Goal: Transaction & Acquisition: Purchase product/service

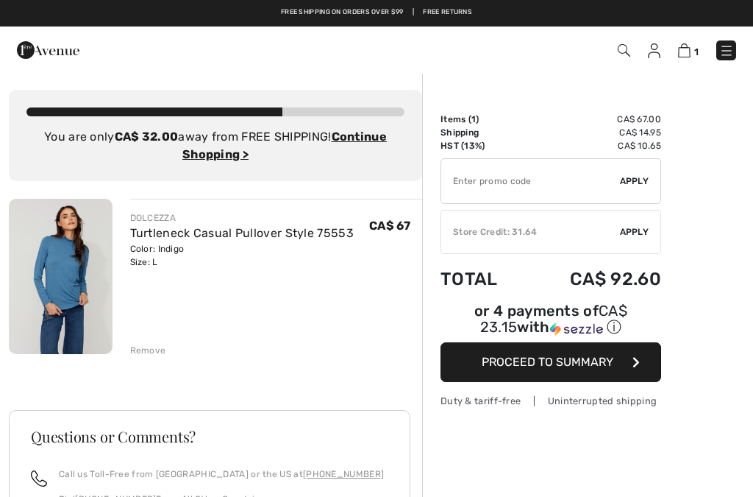
click at [623, 234] on span "Apply" at bounding box center [634, 231] width 29 height 13
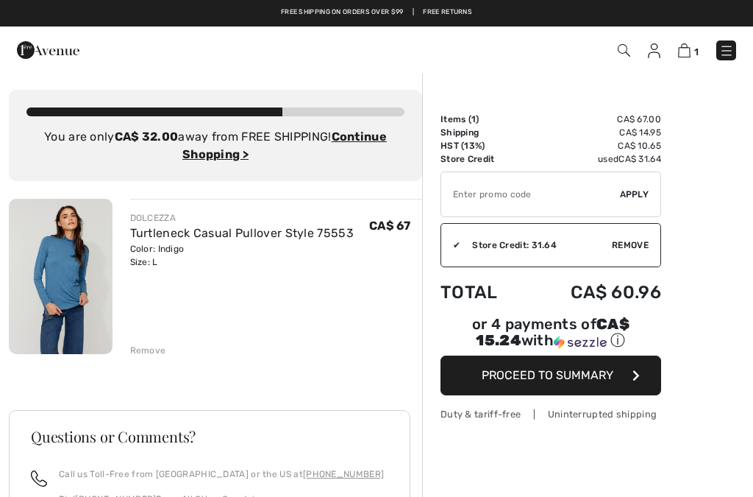
click at [151, 348] on div "Remove" at bounding box center [148, 350] width 36 height 13
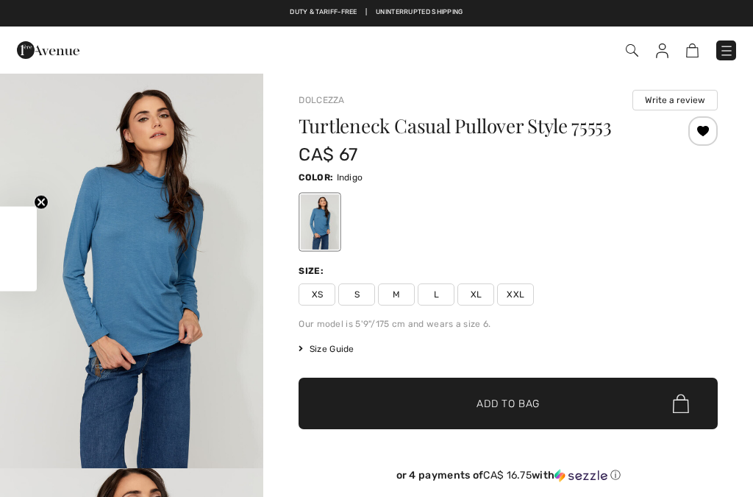
checkbox input "true"
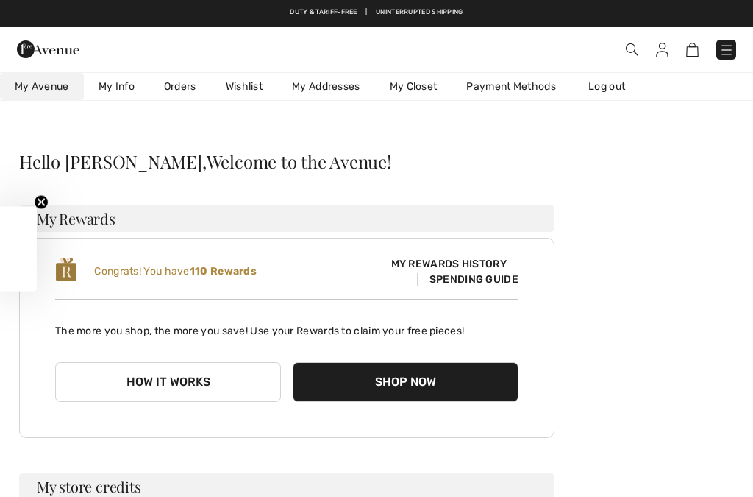
scroll to position [11, 0]
click at [246, 88] on link "Wishlist" at bounding box center [244, 86] width 66 height 27
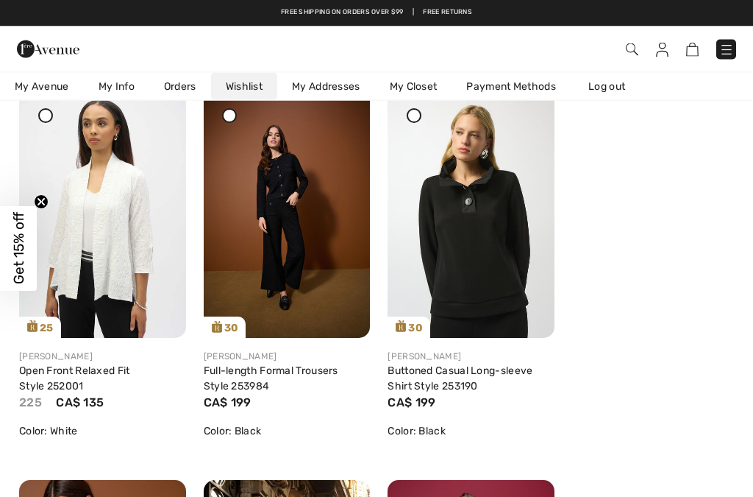
scroll to position [1384, 0]
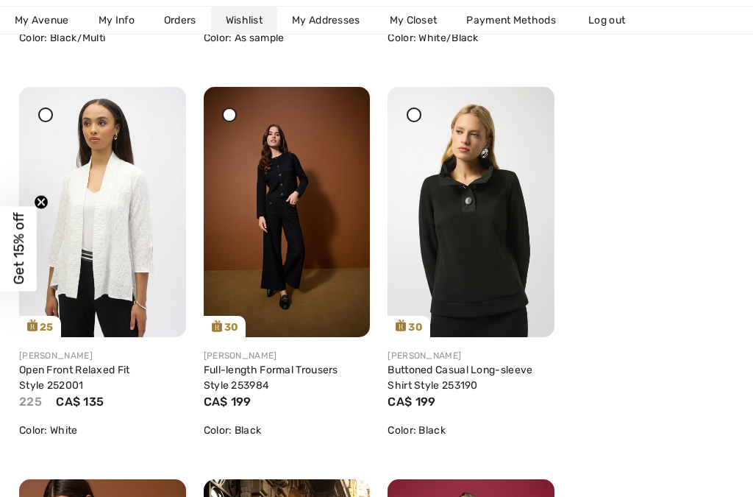
click at [160, 102] on icon at bounding box center [157, 97] width 9 height 10
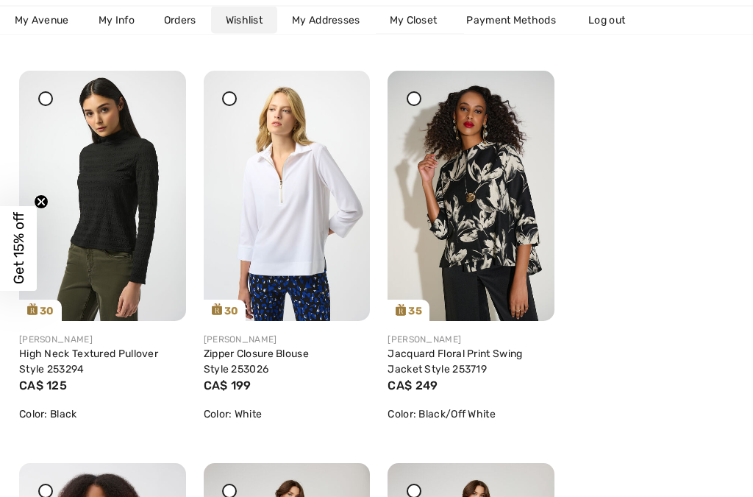
scroll to position [2577, 0]
click at [43, 96] on icon at bounding box center [46, 99] width 6 height 6
click at [158, 91] on div at bounding box center [157, 81] width 21 height 21
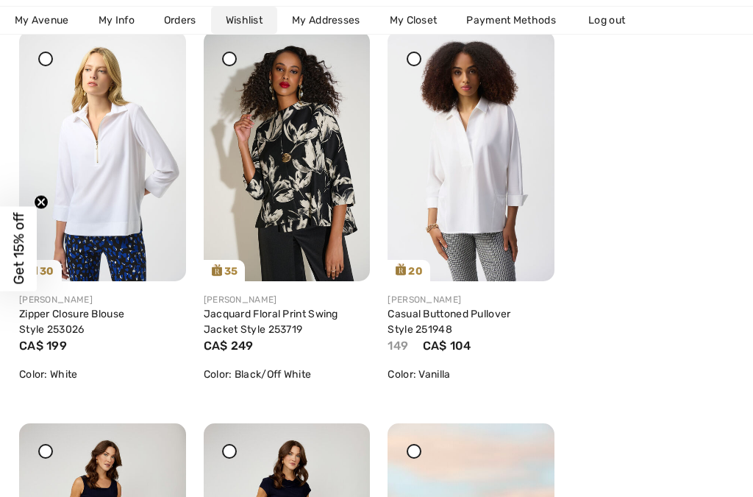
click at [159, 46] on icon at bounding box center [157, 41] width 9 height 10
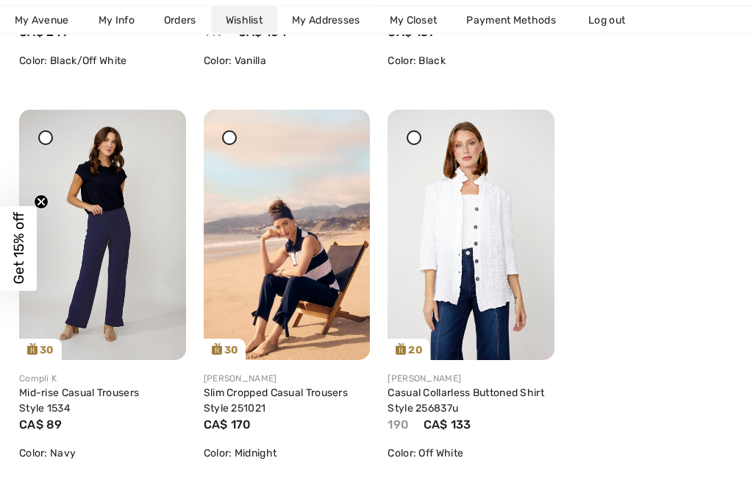
scroll to position [2930, 0]
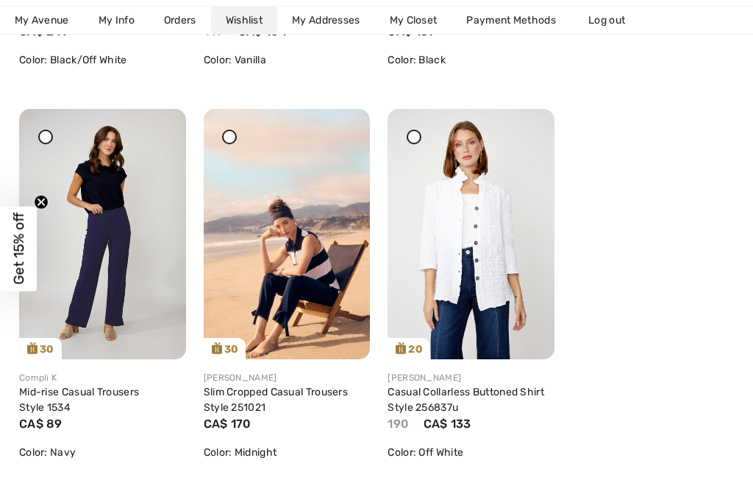
click at [338, 124] on icon at bounding box center [341, 119] width 9 height 10
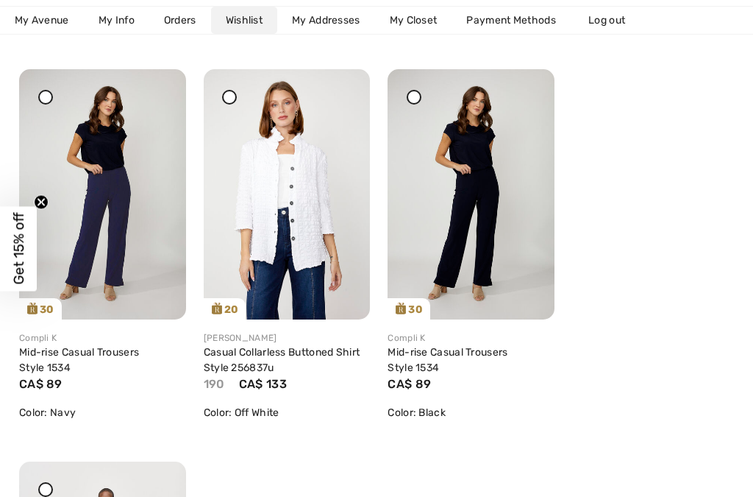
click at [341, 85] on icon at bounding box center [341, 79] width 9 height 10
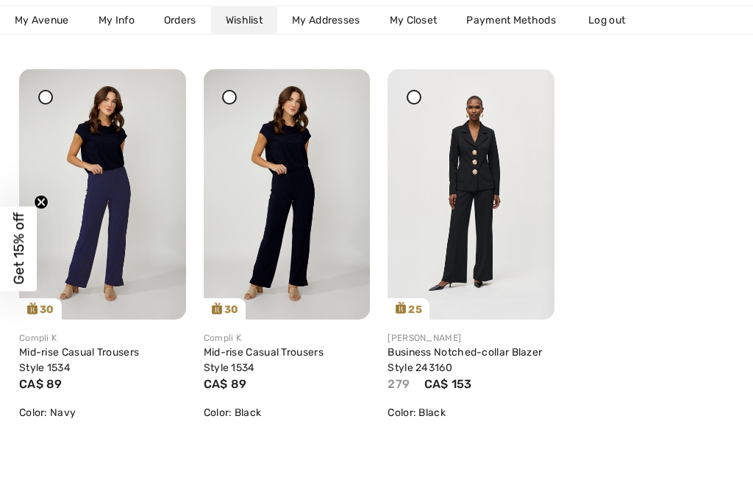
click at [335, 87] on img at bounding box center [287, 194] width 167 height 250
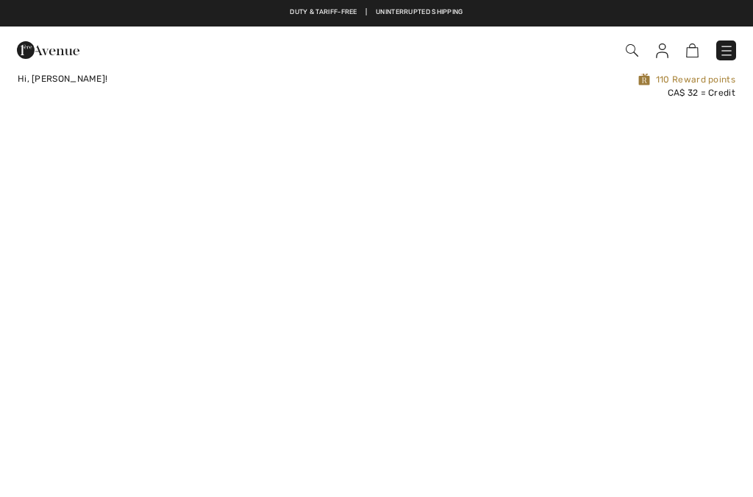
checkbox input "true"
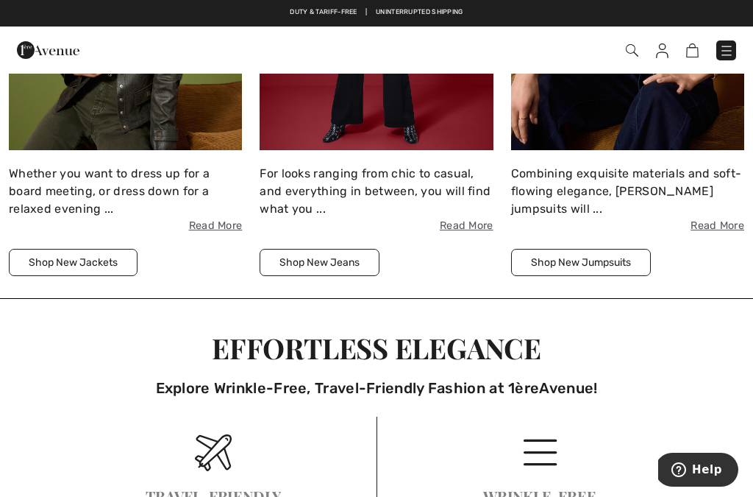
scroll to position [2498, 0]
